Goal: Use online tool/utility: Use online tool/utility

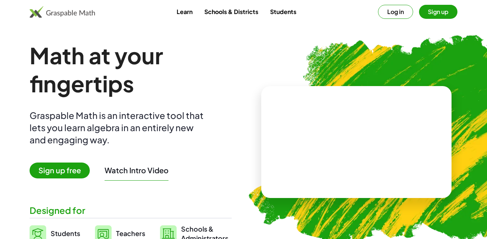
click at [112, 224] on link "Teachers" at bounding box center [120, 233] width 50 height 18
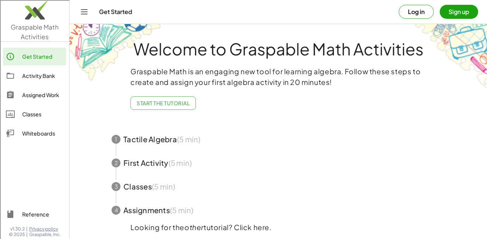
scroll to position [26, 0]
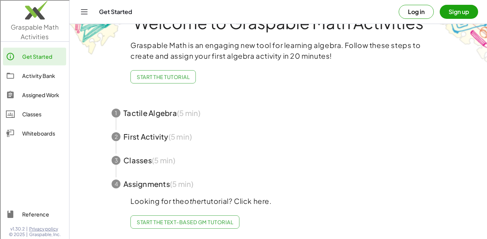
click at [26, 134] on div "Whiteboards" at bounding box center [42, 133] width 41 height 9
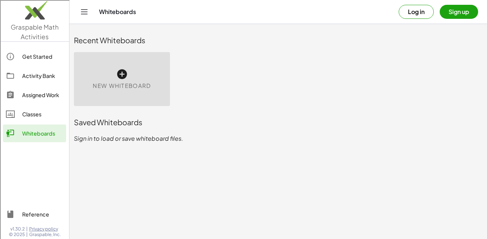
click at [130, 92] on div "New Whiteboard" at bounding box center [122, 79] width 96 height 54
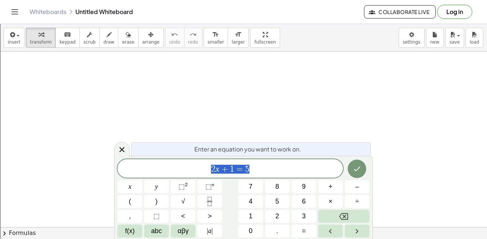
click at [220, 171] on span "2 x + 1 = 5" at bounding box center [231, 169] width 226 height 10
click at [216, 170] on var "x" at bounding box center [218, 169] width 4 height 10
drag, startPoint x: 216, startPoint y: 170, endPoint x: 251, endPoint y: 169, distance: 35.1
click at [251, 169] on span "2 x + 1 = 5" at bounding box center [231, 169] width 226 height 10
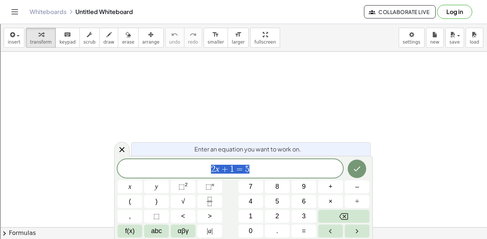
drag, startPoint x: 251, startPoint y: 169, endPoint x: 207, endPoint y: 172, distance: 44.4
click at [207, 172] on span "2 x + 1 = 5" at bounding box center [231, 169] width 226 height 10
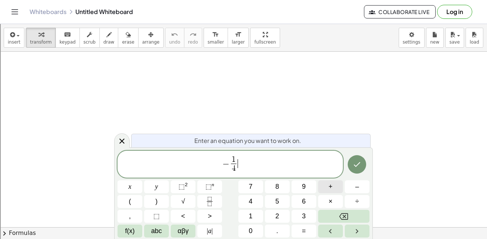
scroll to position [0, 0]
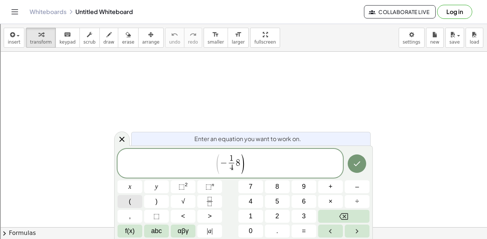
click at [134, 200] on button "(" at bounding box center [130, 201] width 25 height 13
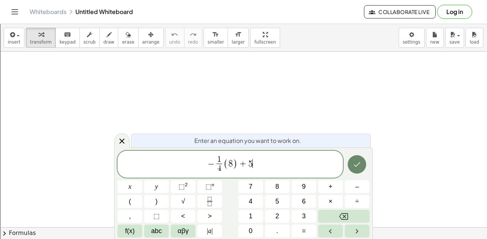
click at [363, 163] on button "Done" at bounding box center [357, 164] width 18 height 18
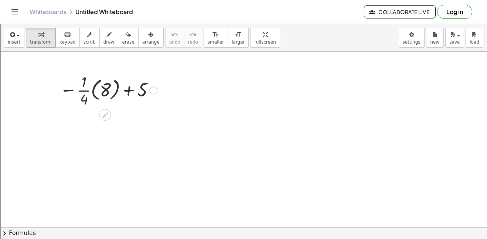
click at [90, 92] on div at bounding box center [108, 89] width 105 height 37
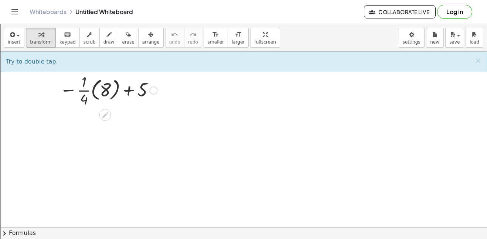
click at [95, 91] on div at bounding box center [108, 89] width 105 height 37
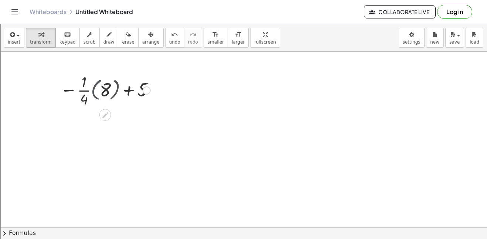
click at [95, 91] on div at bounding box center [108, 89] width 91 height 37
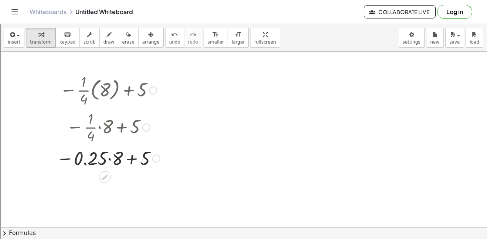
click at [108, 160] on div at bounding box center [108, 157] width 111 height 25
click at [109, 184] on div at bounding box center [108, 182] width 111 height 24
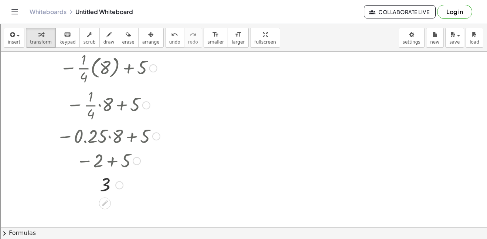
scroll to position [24, 0]
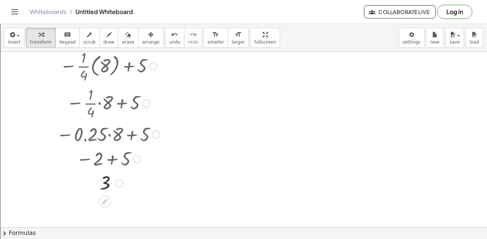
click at [69, 187] on div at bounding box center [108, 183] width 111 height 24
click at [8, 43] on span "insert" at bounding box center [14, 42] width 13 height 5
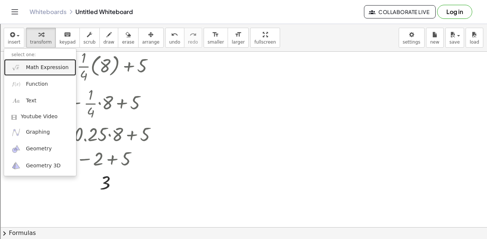
click at [23, 67] on link "Math Expression" at bounding box center [40, 67] width 72 height 17
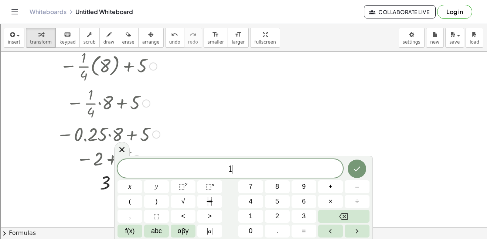
scroll to position [0, 0]
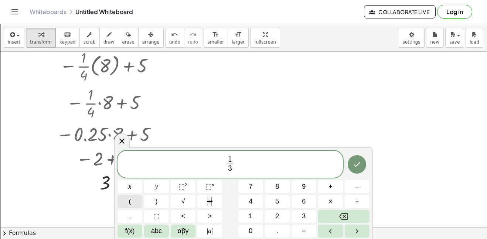
click at [137, 202] on button "(" at bounding box center [130, 201] width 25 height 13
click at [151, 199] on button ")" at bounding box center [156, 201] width 25 height 13
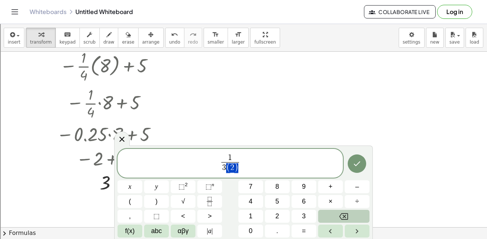
click at [326, 214] on button "Backspace" at bounding box center [343, 216] width 51 height 13
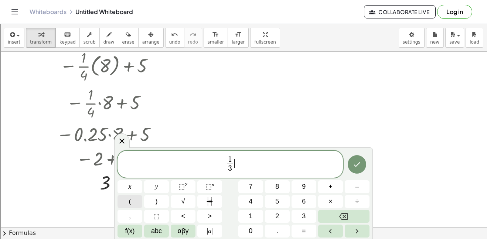
click at [135, 204] on button "(" at bounding box center [130, 201] width 25 height 13
click at [156, 203] on span ")" at bounding box center [157, 202] width 2 height 10
click at [358, 167] on icon "Done" at bounding box center [357, 164] width 9 height 9
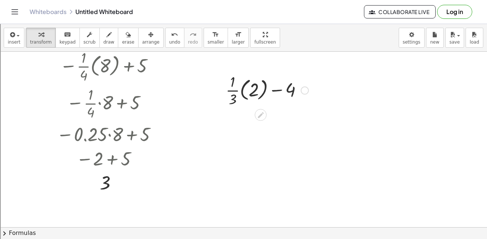
click at [235, 93] on div at bounding box center [267, 89] width 90 height 37
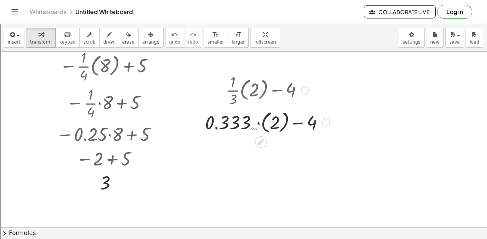
click at [263, 126] on div at bounding box center [268, 121] width 132 height 27
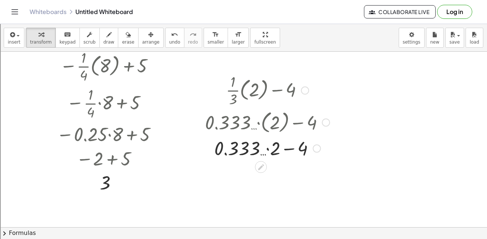
click at [267, 149] on div at bounding box center [268, 147] width 132 height 25
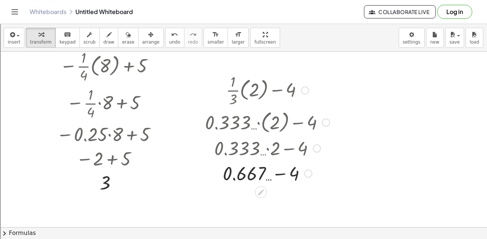
click at [277, 176] on div at bounding box center [268, 172] width 132 height 25
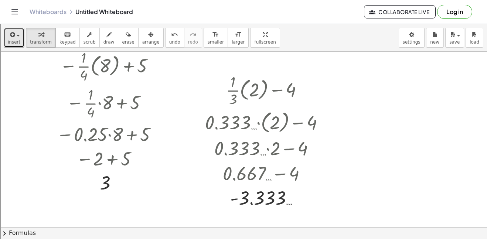
click at [17, 35] on span "button" at bounding box center [18, 35] width 3 height 1
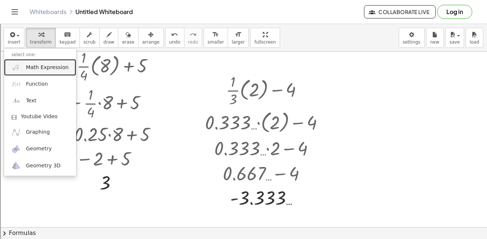
click at [46, 71] on span "Math Expression" at bounding box center [47, 67] width 43 height 7
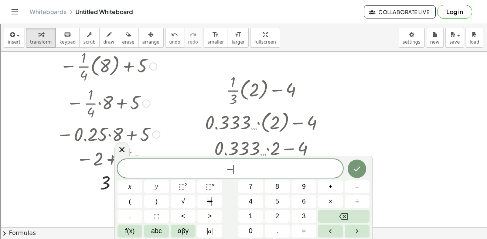
scroll to position [1, 0]
click at [282, 233] on button "." at bounding box center [277, 231] width 25 height 13
click at [124, 197] on button "(" at bounding box center [130, 201] width 25 height 13
click at [128, 199] on button "(" at bounding box center [130, 201] width 25 height 13
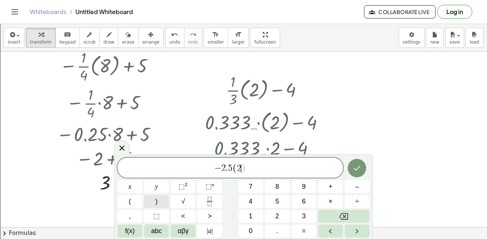
click at [154, 199] on button ")" at bounding box center [156, 201] width 25 height 13
click at [356, 172] on icon "Done" at bounding box center [357, 168] width 9 height 9
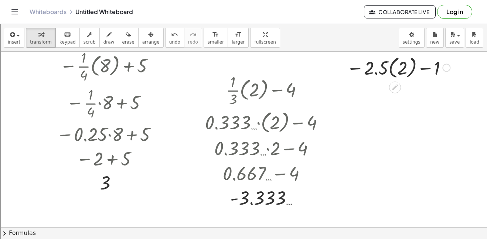
click at [391, 71] on div at bounding box center [398, 67] width 111 height 27
click at [397, 95] on div at bounding box center [398, 93] width 111 height 25
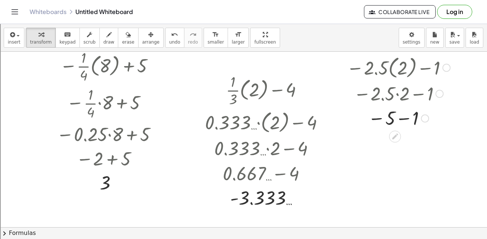
click at [403, 121] on div at bounding box center [398, 118] width 111 height 24
